Goal: Task Accomplishment & Management: Complete application form

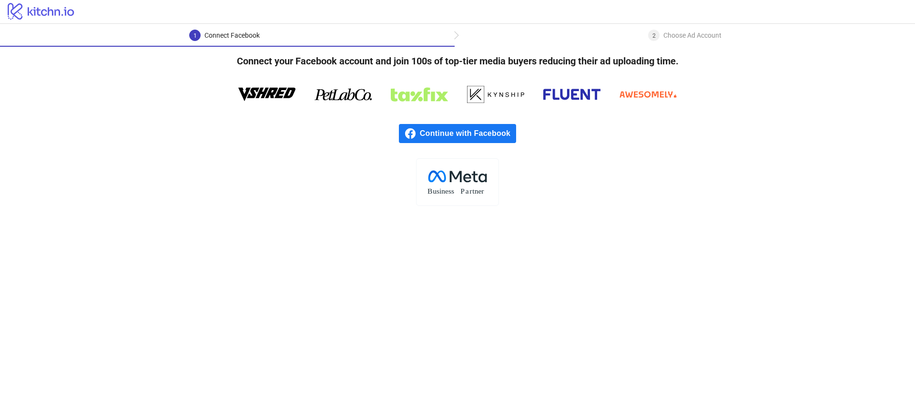
click at [216, 34] on div "Connect Facebook" at bounding box center [231, 35] width 55 height 11
click at [33, 15] on icon "logo/logo" at bounding box center [41, 10] width 82 height 19
click at [36, 9] on icon "logo/logo" at bounding box center [41, 10] width 82 height 19
drag, startPoint x: 58, startPoint y: 16, endPoint x: 44, endPoint y: 2, distance: 19.6
click at [58, 15] on icon "logo/logo" at bounding box center [41, 10] width 82 height 19
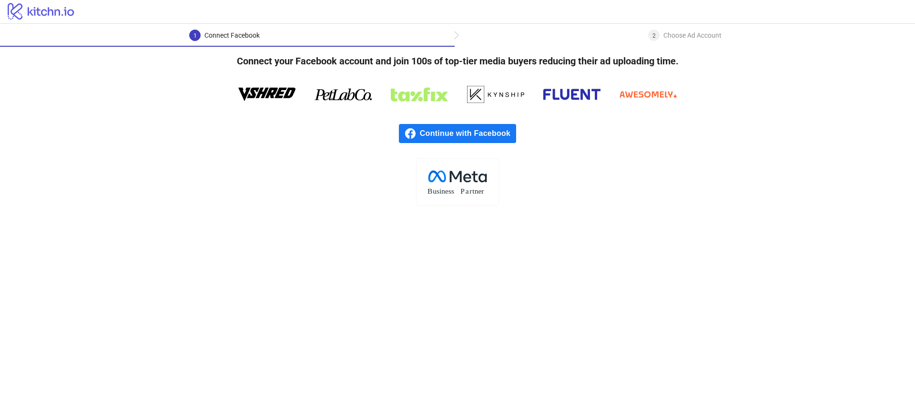
click at [684, 39] on div "Choose Ad Account" at bounding box center [692, 35] width 58 height 11
click at [51, 12] on icon "logo/logo" at bounding box center [41, 10] width 82 height 19
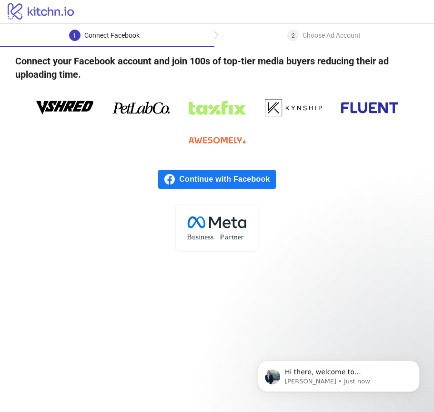
click at [353, 231] on div ".cls-1{fill:none;}.cls-2{fill:#fff;}.cls-3{fill:#f1f4f7;}.cls-4,.cls-8{fill:#1c…" at bounding box center [217, 228] width 434 height 48
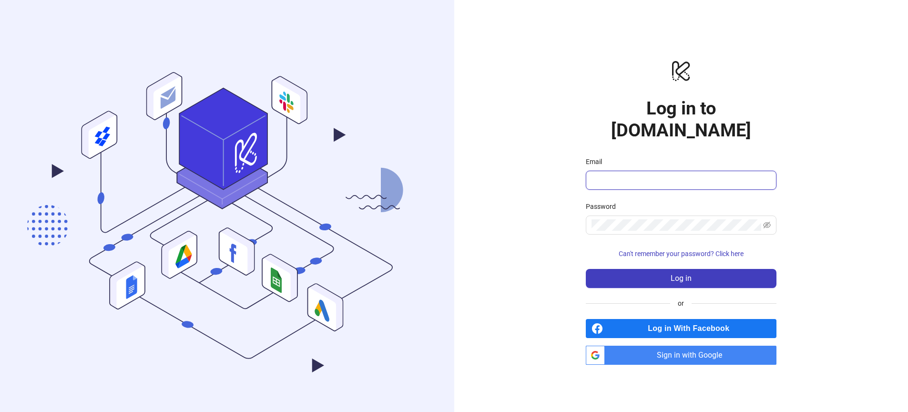
click at [629, 174] on input "Email" at bounding box center [679, 179] width 177 height 11
type input "**********"
click at [586, 269] on button "Log in" at bounding box center [681, 278] width 191 height 19
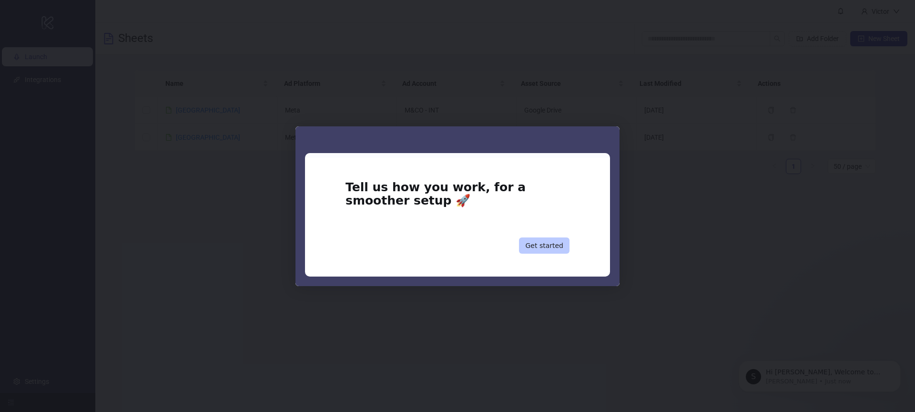
click at [550, 246] on button "Get started" at bounding box center [544, 245] width 51 height 16
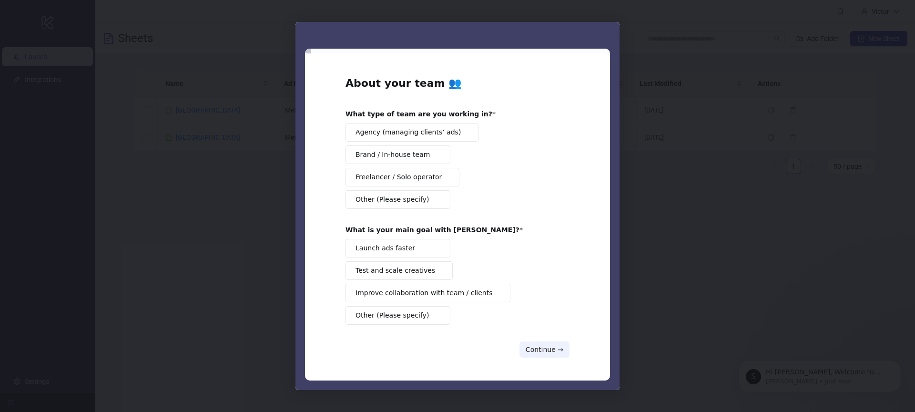
click at [801, 282] on div "Intercom messenger" at bounding box center [457, 206] width 915 height 412
click at [542, 351] on button "Continue →" at bounding box center [544, 349] width 50 height 16
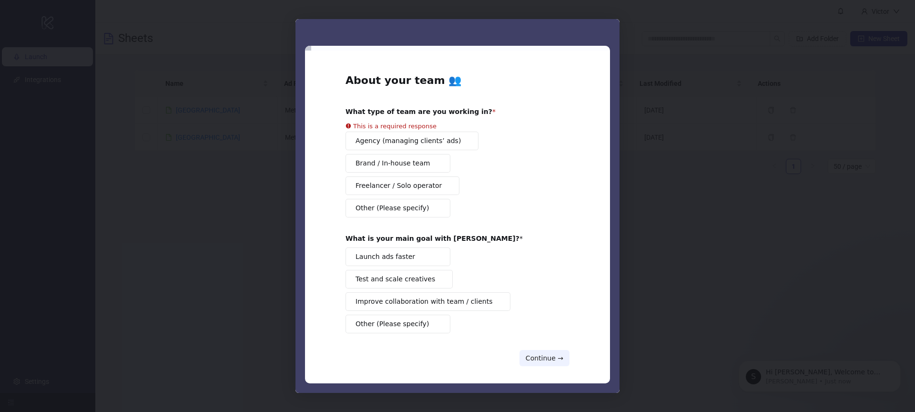
click at [402, 270] on div "Launch ads faster Test and scale creatives Improve collaboration with team / cl…" at bounding box center [457, 290] width 224 height 86
click at [398, 167] on div "Agency (managing clients’ ads) Brand / In-house team Freelancer / Solo operator…" at bounding box center [457, 175] width 224 height 86
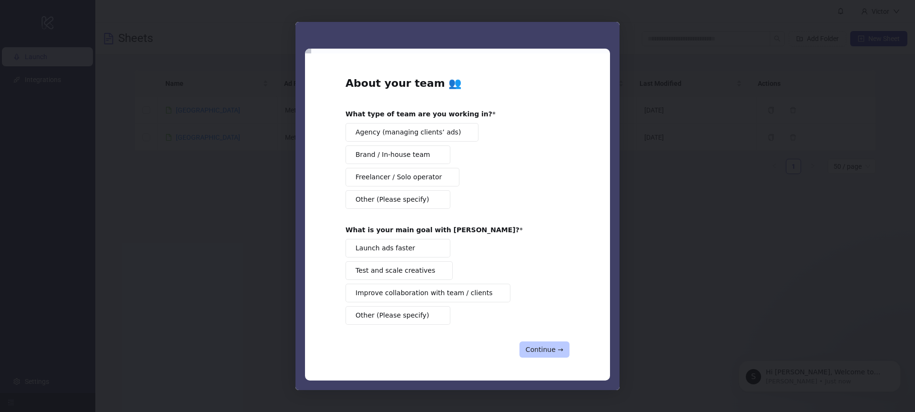
click at [559, 350] on button "Continue →" at bounding box center [544, 349] width 50 height 16
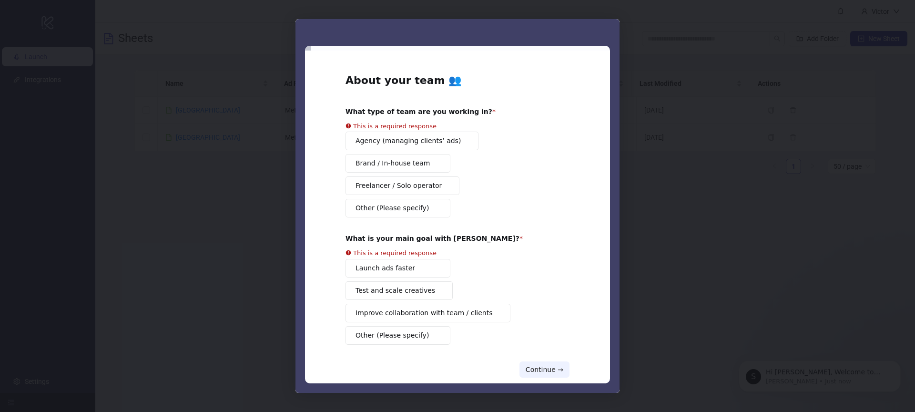
click at [413, 275] on div "Launch ads faster Test and scale creatives Improve collaboration with team / cl…" at bounding box center [457, 302] width 224 height 86
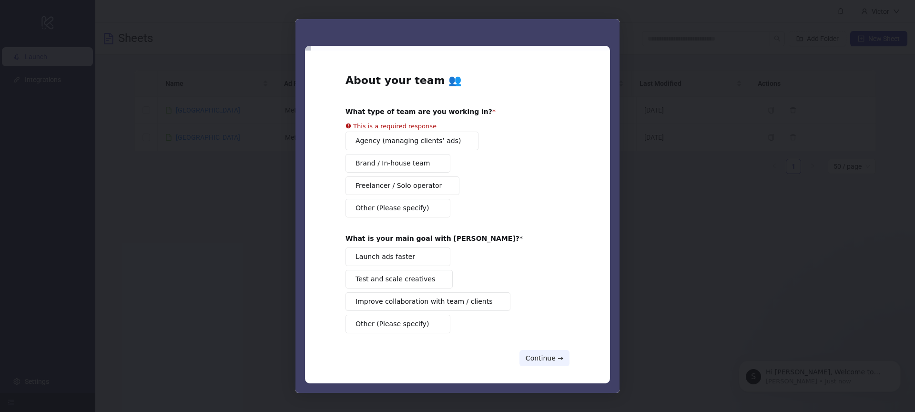
click at [397, 264] on button "Launch ads faster" at bounding box center [397, 256] width 105 height 19
click at [403, 166] on div "Agency (managing clients’ ads) Brand / In-house team Freelancer / Solo operator…" at bounding box center [457, 175] width 224 height 86
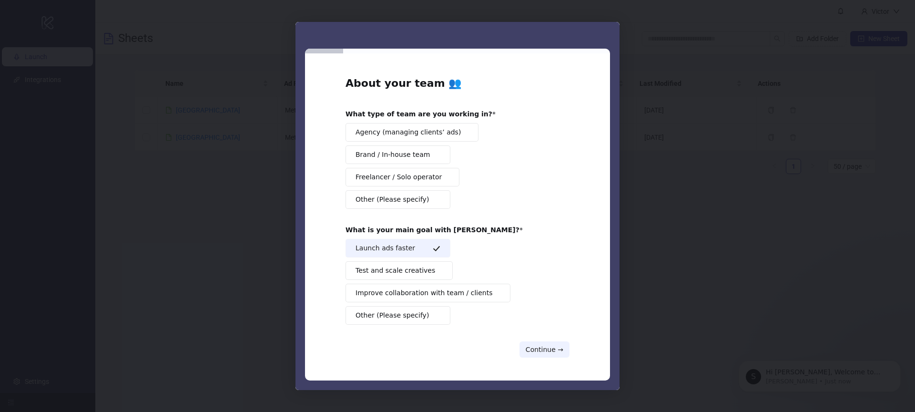
click at [400, 153] on span "Brand / In-house team" at bounding box center [392, 155] width 74 height 10
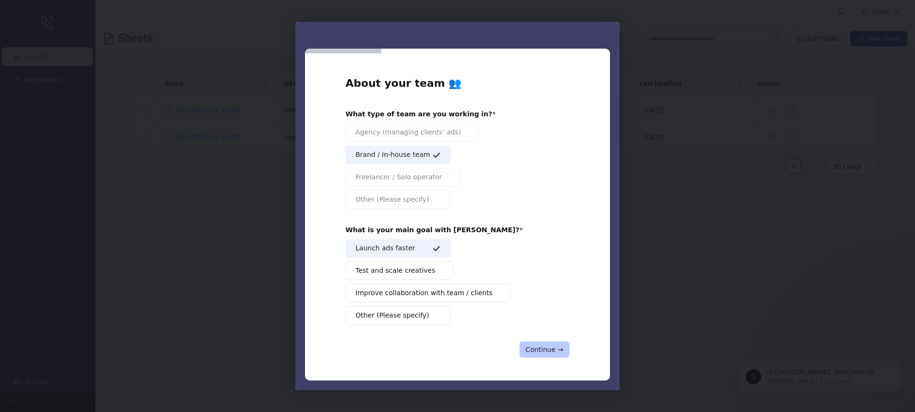
click at [538, 348] on button "Continue →" at bounding box center [544, 349] width 50 height 16
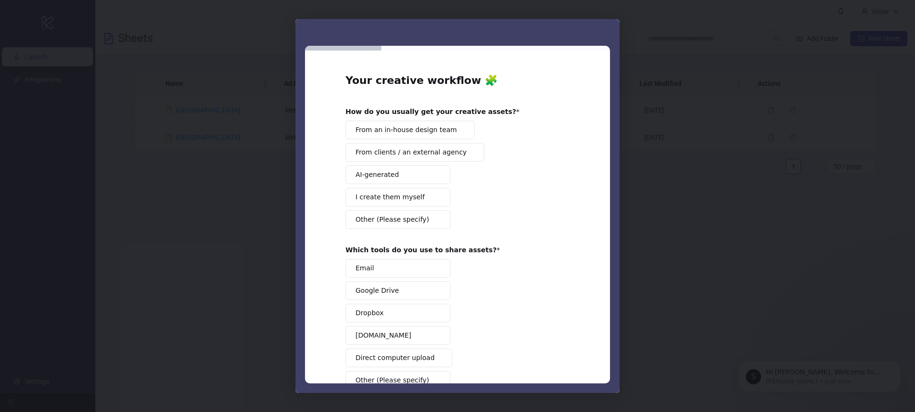
click at [405, 134] on span "From an in-house design team" at bounding box center [406, 130] width 102 height 10
click at [391, 192] on span "I create them myself" at bounding box center [389, 197] width 69 height 10
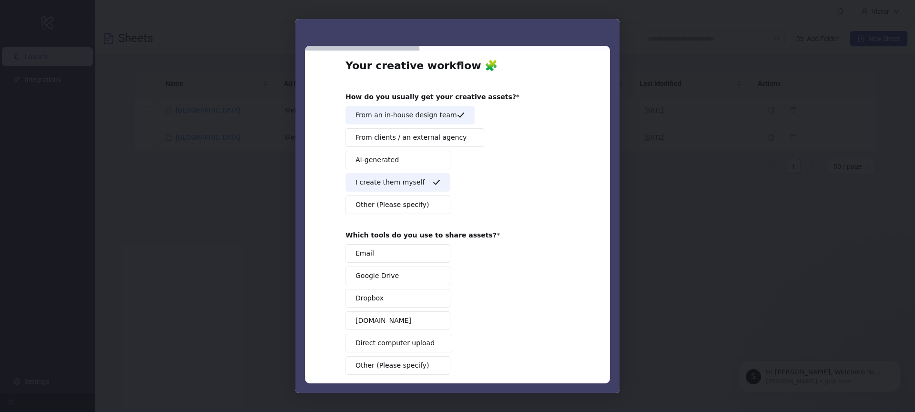
scroll to position [62, 0]
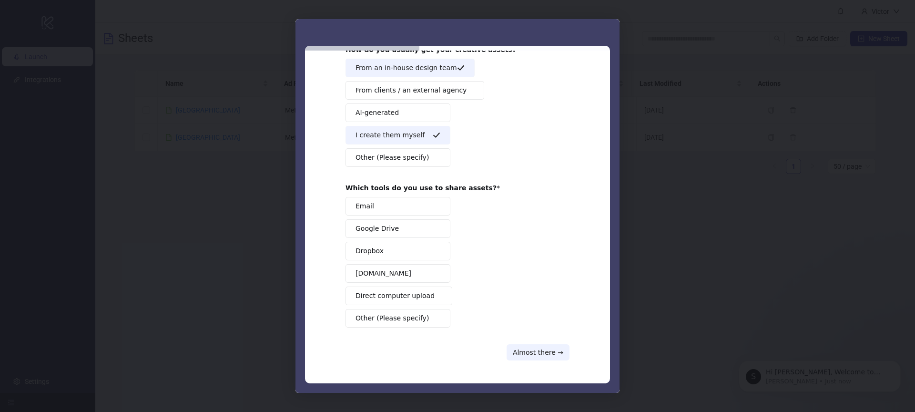
click at [376, 255] on span "Dropbox" at bounding box center [369, 251] width 28 height 10
click at [381, 256] on button "Dropbox" at bounding box center [397, 251] width 105 height 19
click at [375, 224] on span "Google Drive" at bounding box center [376, 228] width 43 height 10
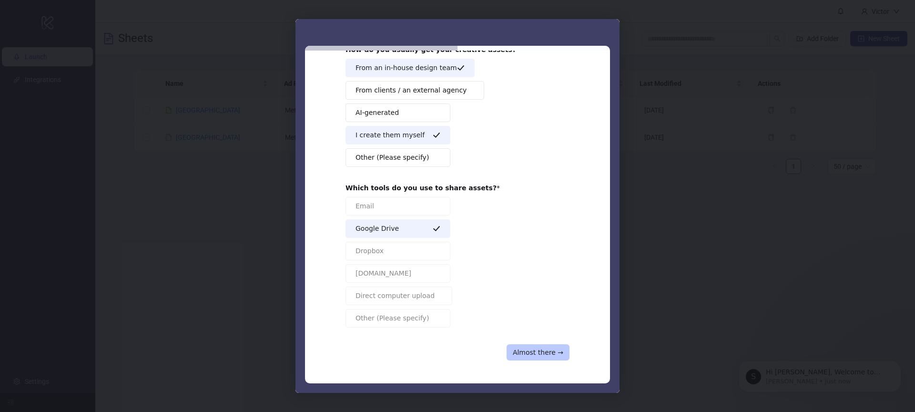
click at [539, 347] on button "Almost there →" at bounding box center [538, 352] width 63 height 16
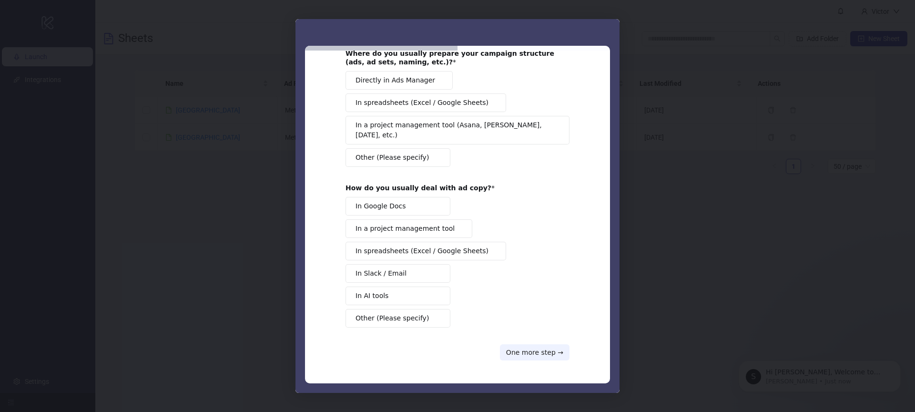
scroll to position [0, 0]
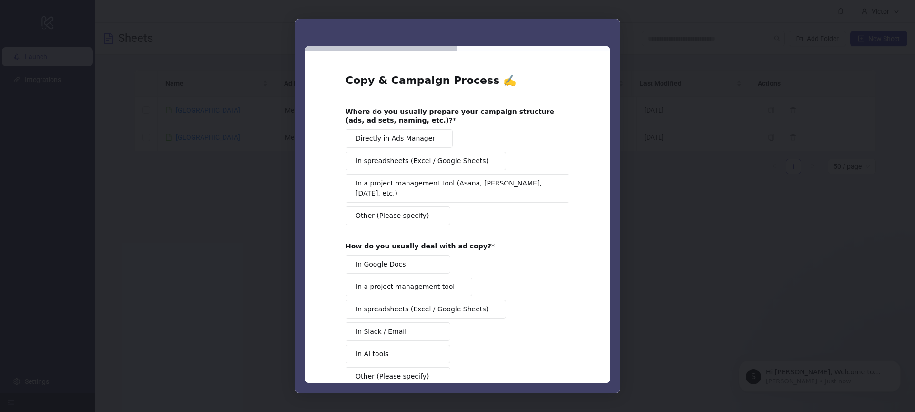
click at [405, 282] on span "In a project management tool" at bounding box center [404, 287] width 99 height 10
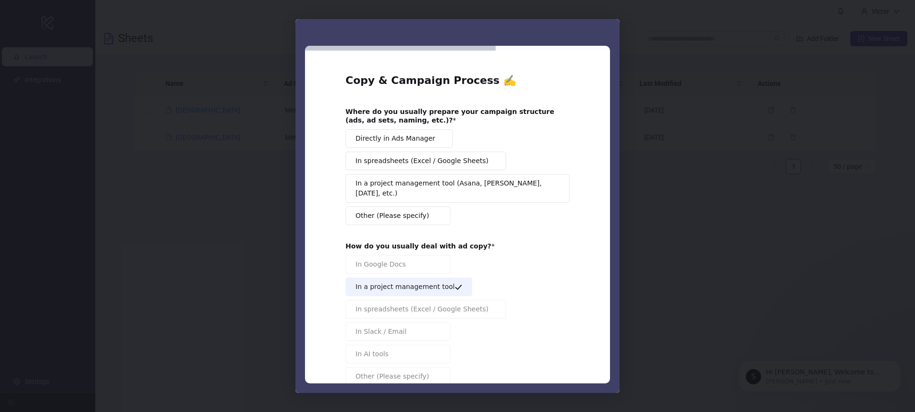
click at [397, 139] on span "Directly in Ads Manager" at bounding box center [395, 138] width 80 height 10
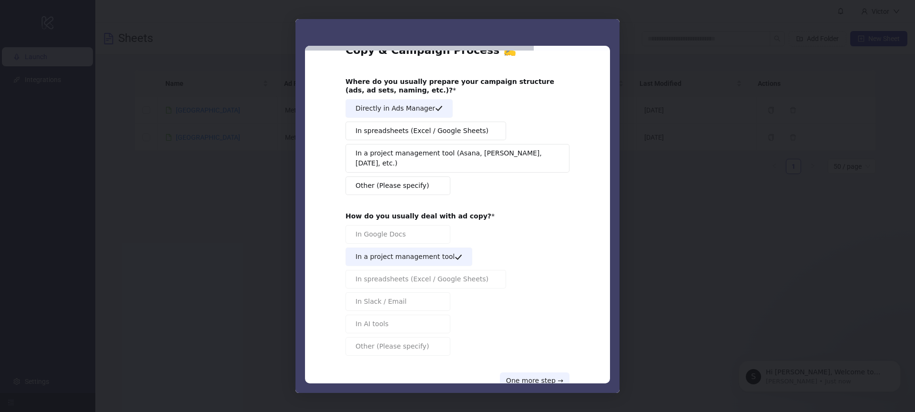
scroll to position [48, 0]
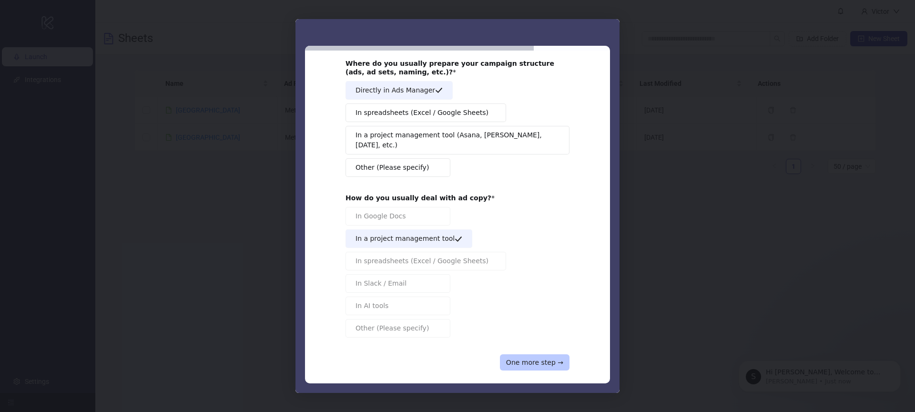
click at [528, 357] on button "One more step →" at bounding box center [535, 362] width 70 height 16
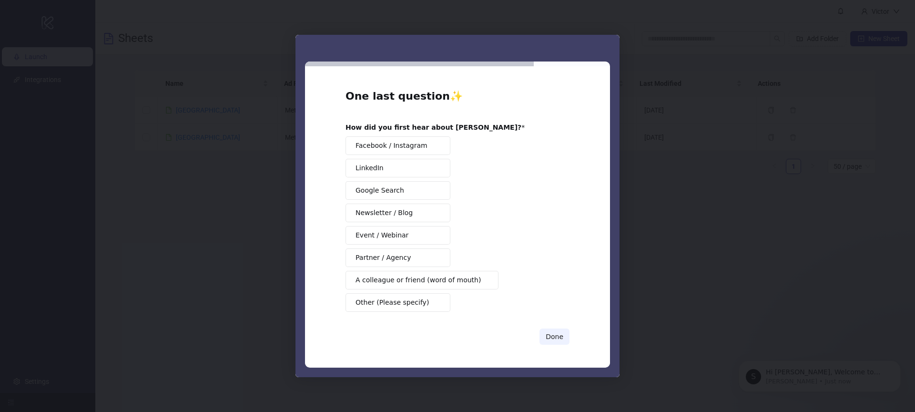
click at [399, 191] on span "Google Search" at bounding box center [379, 190] width 49 height 10
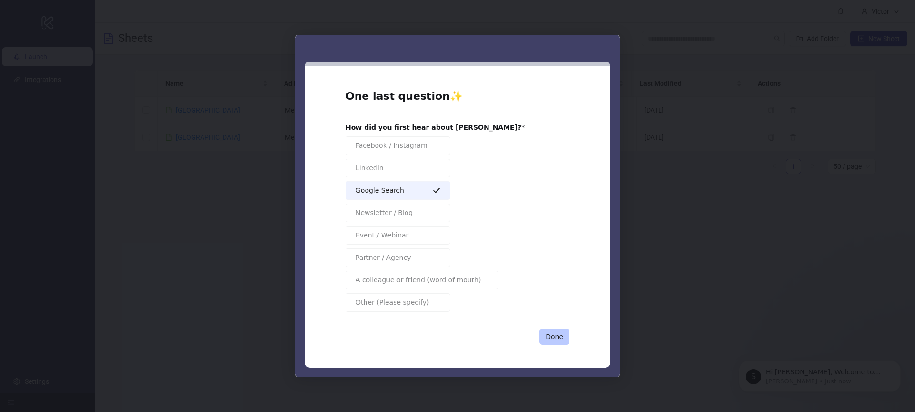
click at [545, 328] on button "Done" at bounding box center [554, 336] width 30 height 16
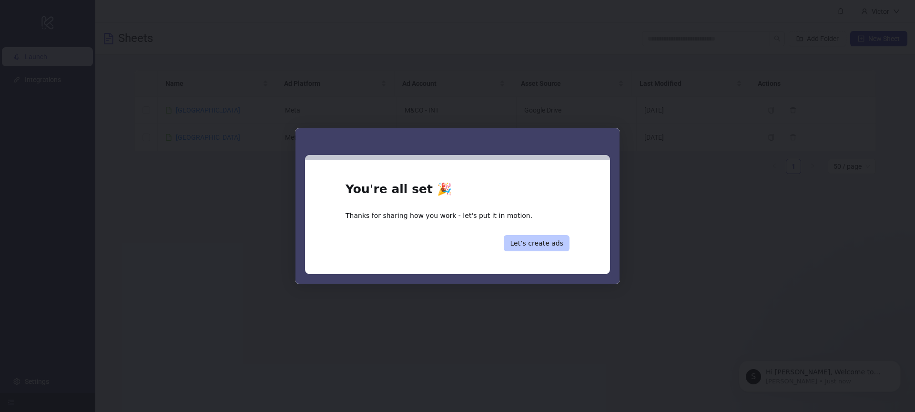
click at [541, 242] on button "Let’s create ads" at bounding box center [537, 243] width 66 height 16
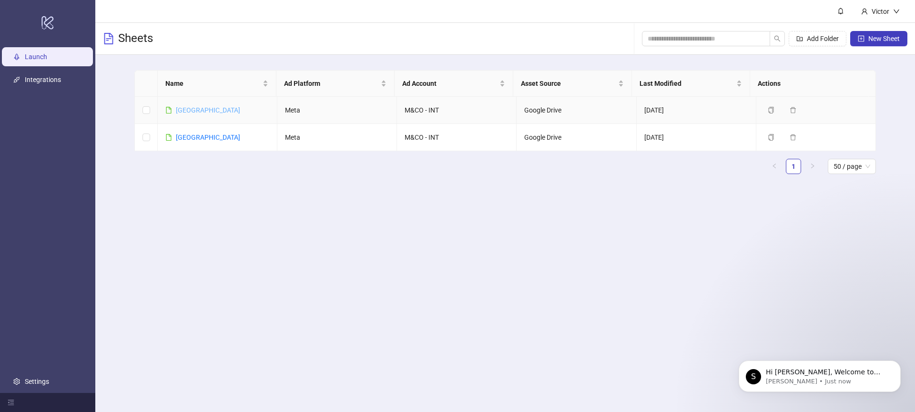
click at [182, 109] on link "France" at bounding box center [208, 110] width 64 height 8
